Goal: Check status: Check status

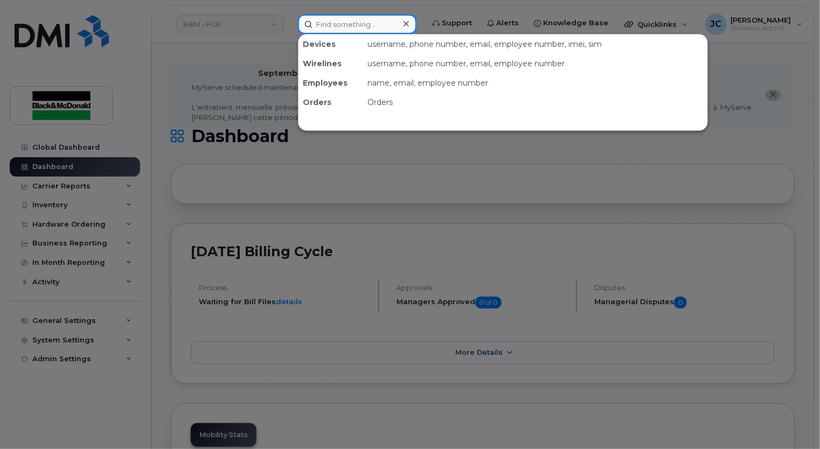
click at [326, 23] on input at bounding box center [357, 24] width 118 height 19
paste input "4168986396"
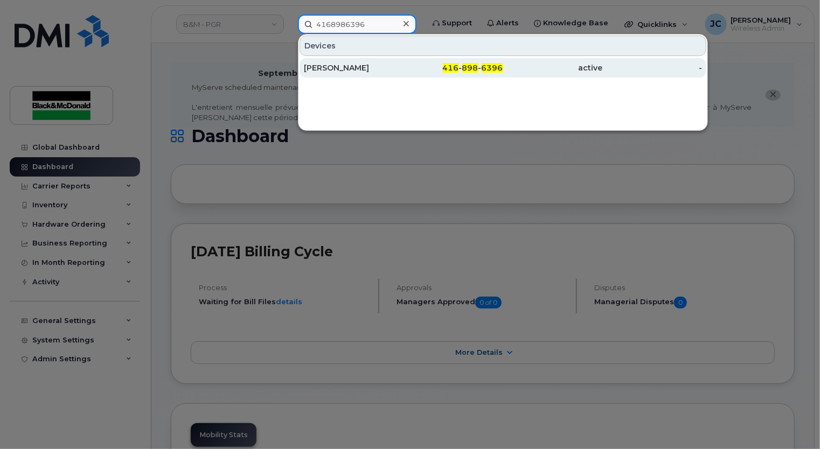
type input "4168986396"
click at [450, 72] on div "416 - 898 - 6396" at bounding box center [453, 67] width 100 height 11
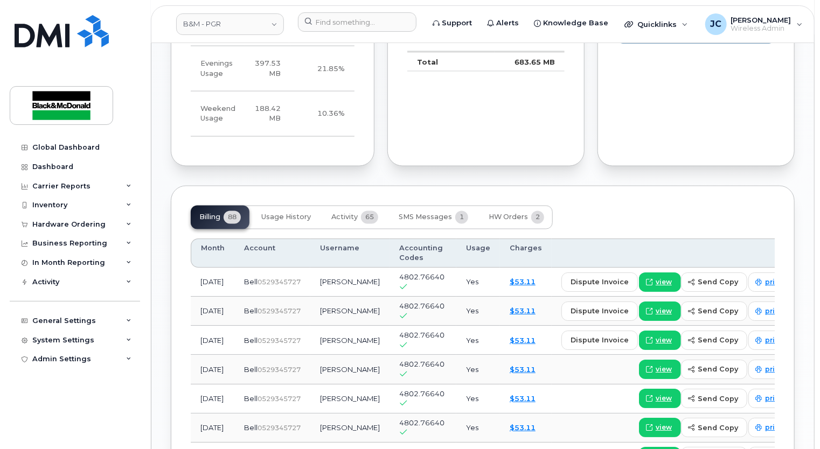
scroll to position [808, 0]
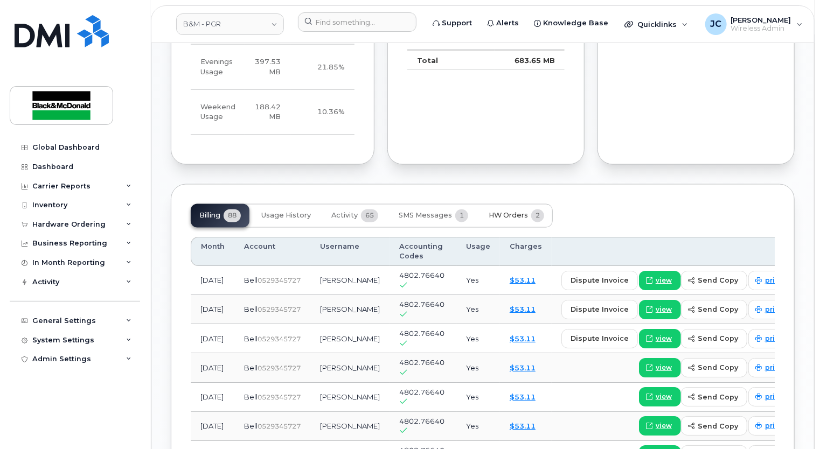
click at [491, 220] on span "HW Orders" at bounding box center [507, 216] width 39 height 9
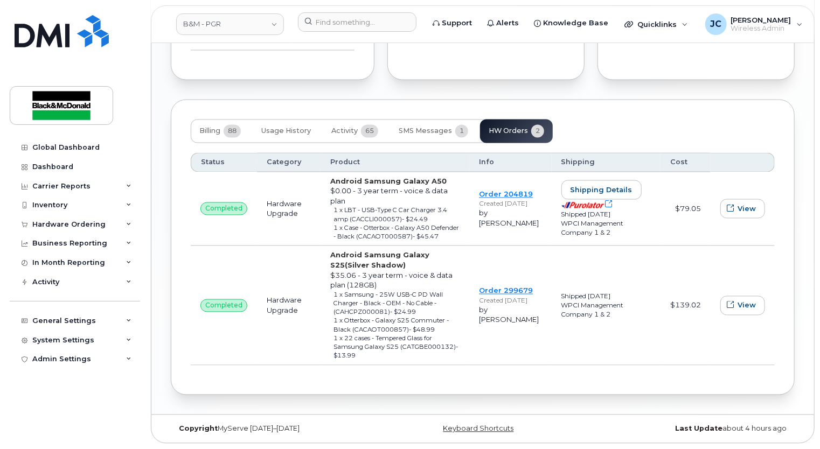
scroll to position [896, 0]
click at [347, 136] on span "Activity" at bounding box center [344, 131] width 26 height 9
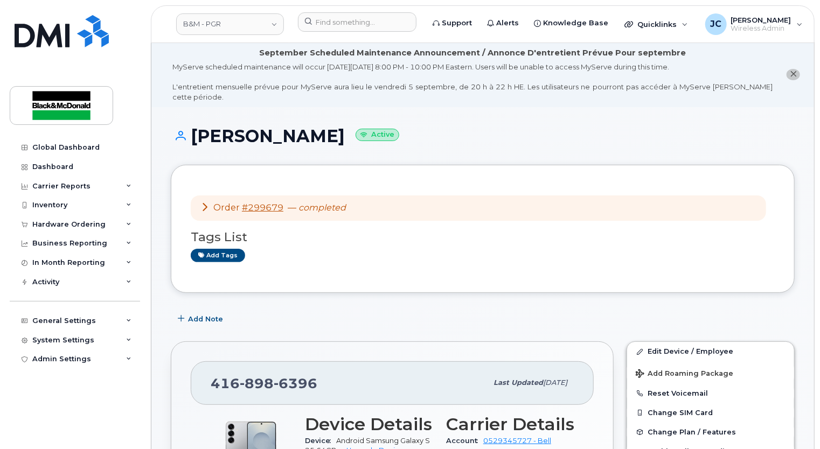
scroll to position [0, 0]
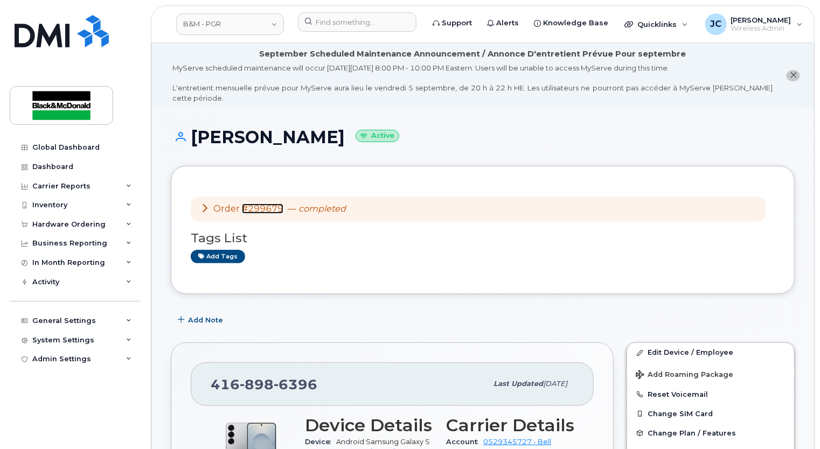
click at [271, 204] on link "#299679" at bounding box center [262, 209] width 41 height 10
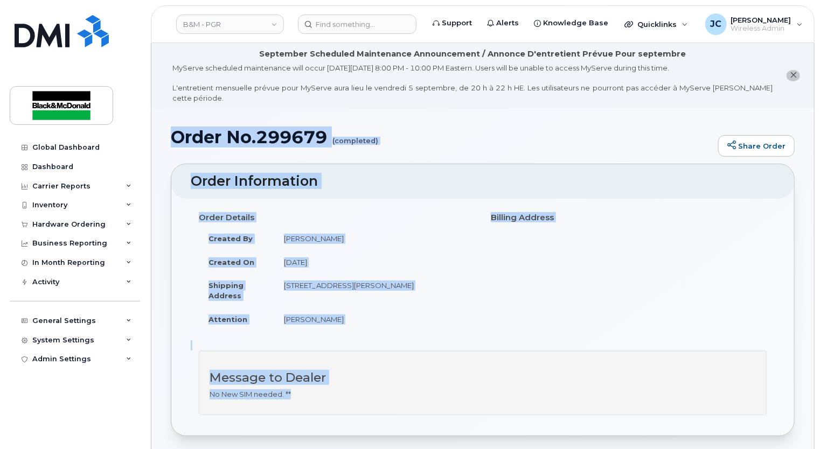
drag, startPoint x: 165, startPoint y: 102, endPoint x: 533, endPoint y: 392, distance: 467.5
copy div "Order No.299679 (completed) Share Order × Share This Order If you want to allow…"
